Goal: Information Seeking & Learning: Learn about a topic

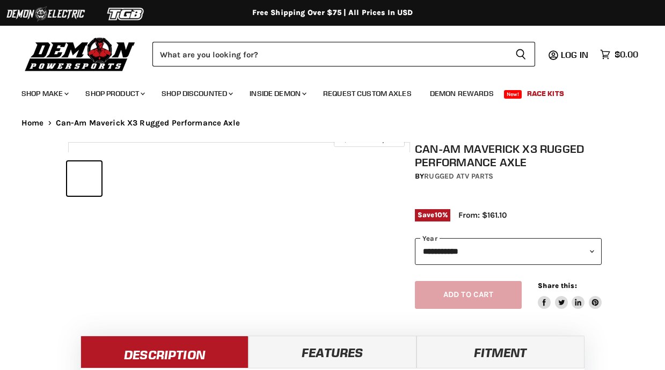
select select "******"
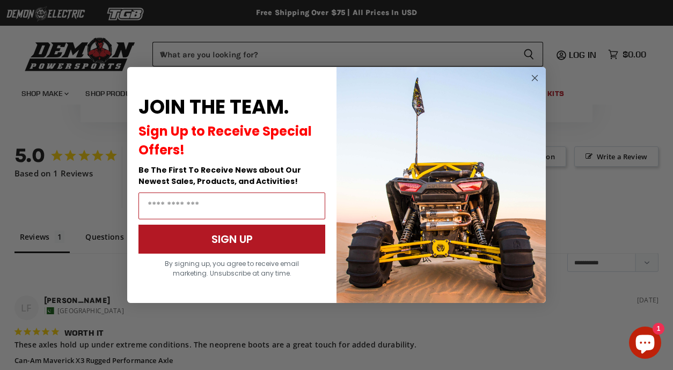
scroll to position [741, 0]
